Goal: Transaction & Acquisition: Purchase product/service

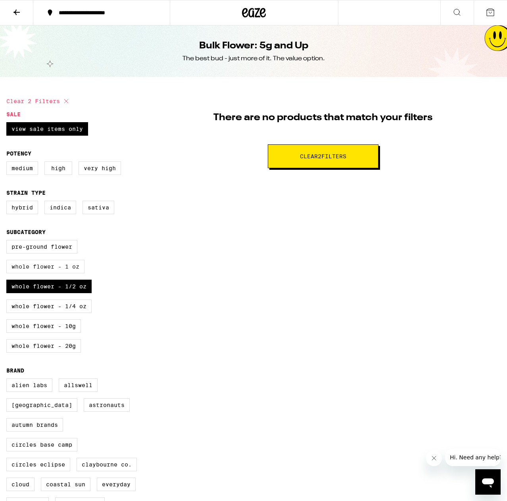
click at [60, 269] on label "Whole Flower - 1 oz" at bounding box center [45, 266] width 78 height 13
click at [8, 242] on input "Whole Flower - 1 oz" at bounding box center [8, 241] width 0 height 0
checkbox input "true"
